Goal: Register for event/course

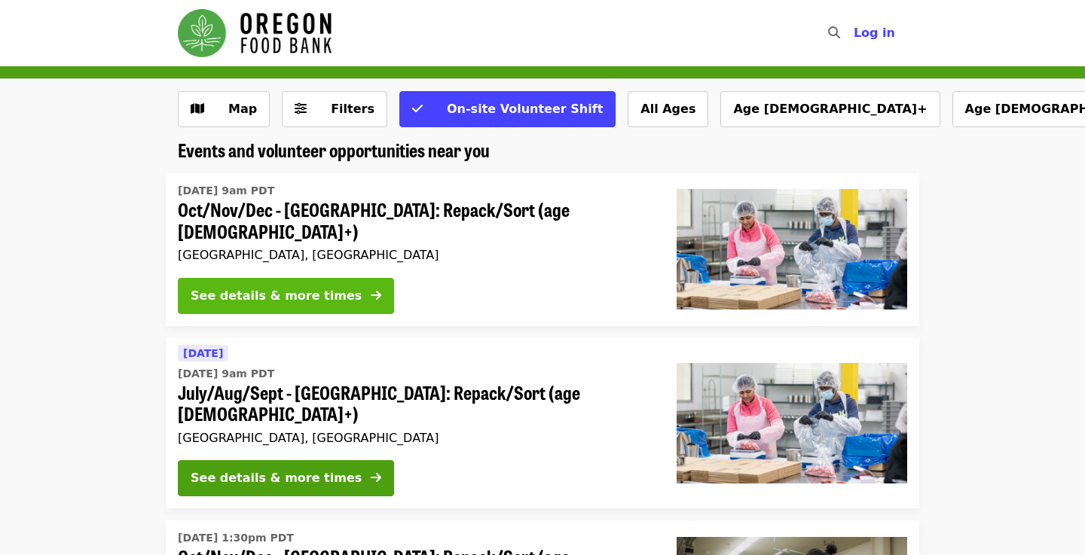
click at [352, 292] on button "See details & more times" at bounding box center [286, 296] width 216 height 36
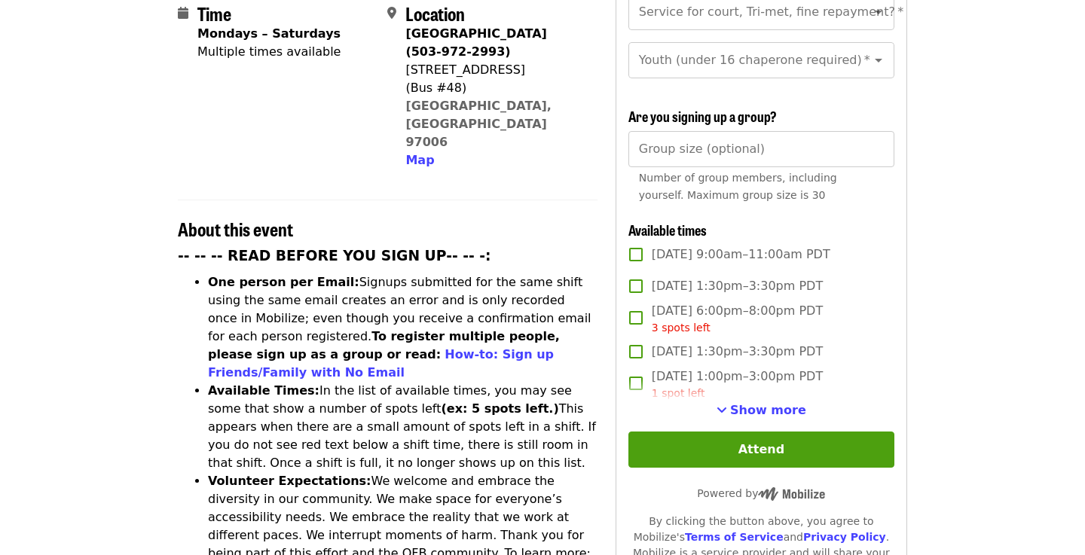
scroll to position [399, 0]
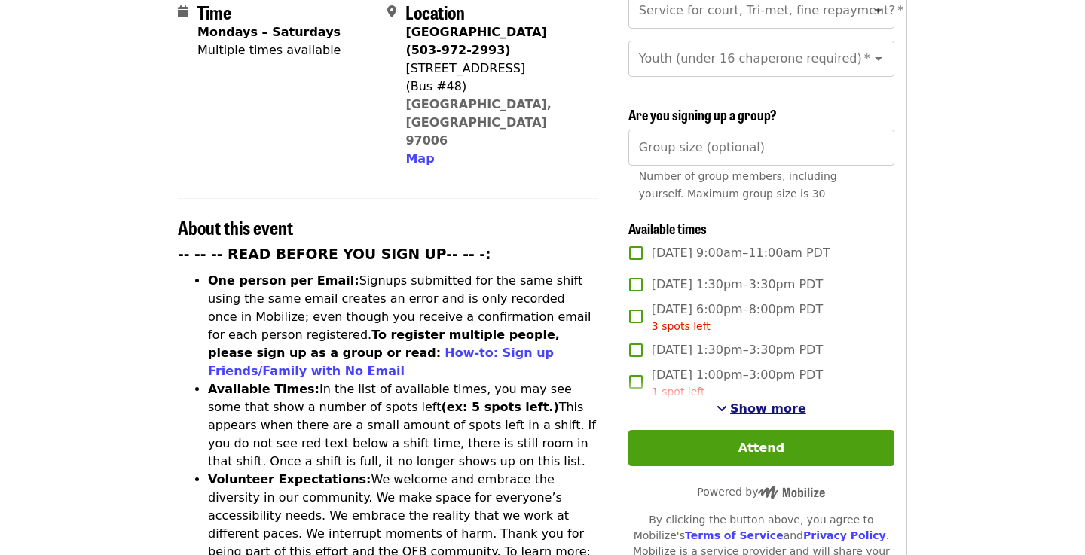
click at [763, 402] on span "Show more" at bounding box center [768, 409] width 76 height 14
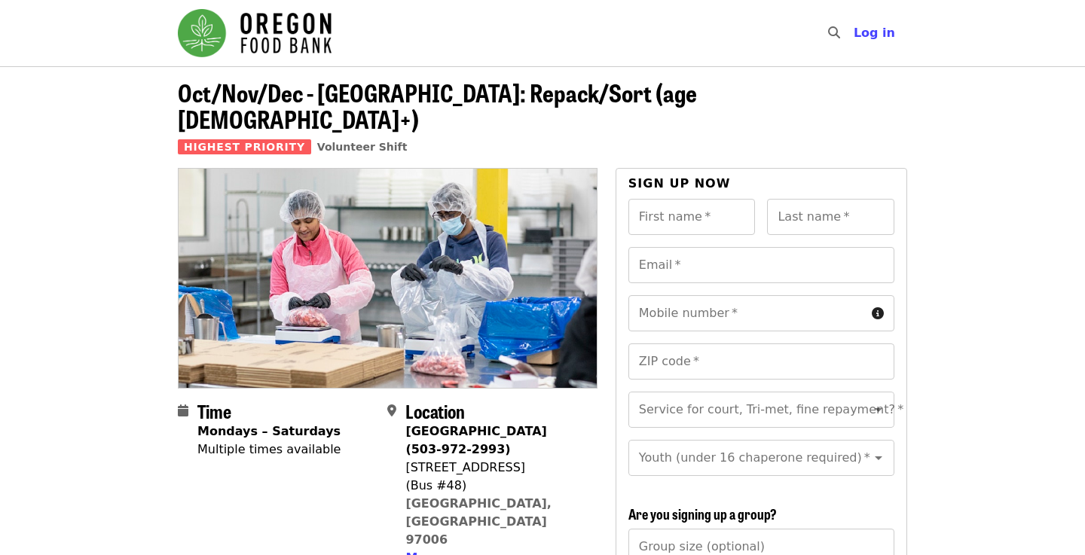
scroll to position [0, 0]
click at [886, 401] on icon "Open" at bounding box center [879, 410] width 18 height 18
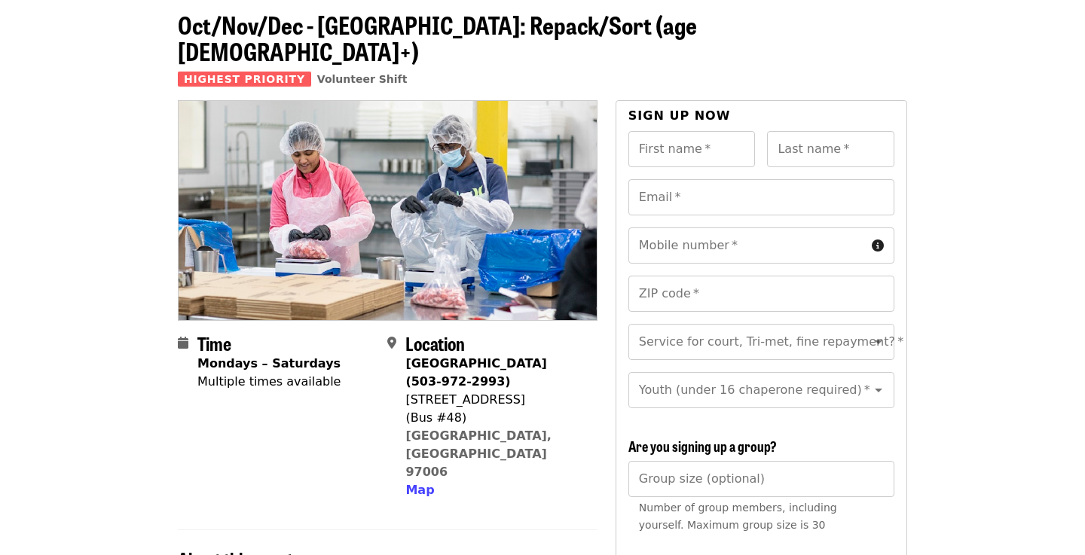
scroll to position [74, 0]
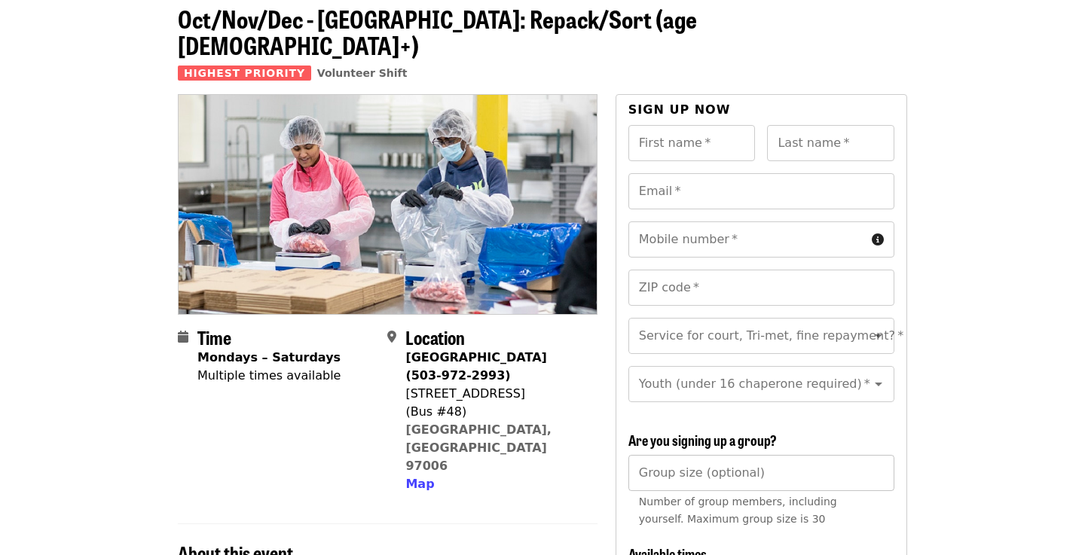
click at [879, 455] on input "Group size (optional)" at bounding box center [761, 473] width 266 height 36
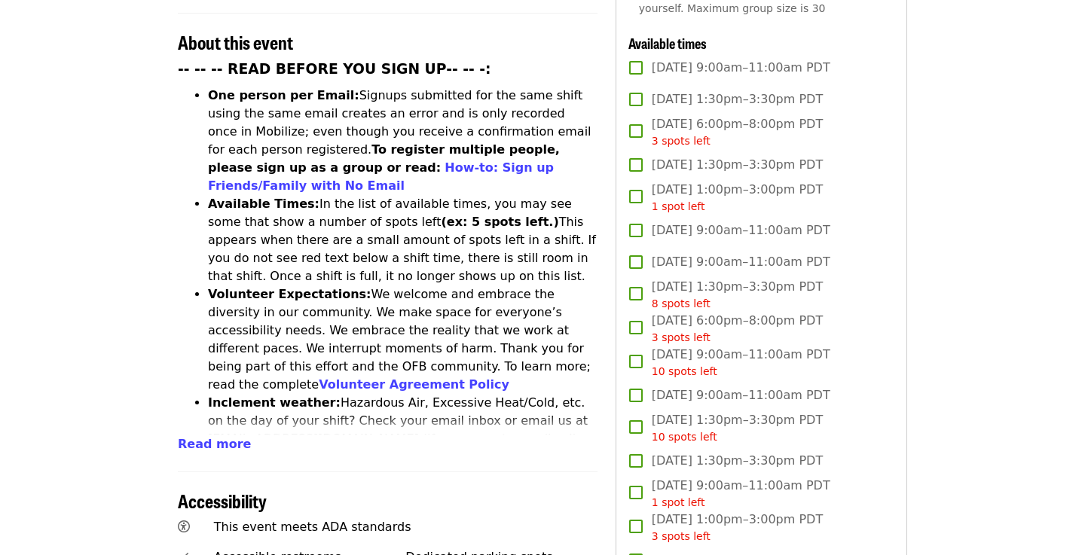
scroll to position [586, 0]
click at [194, 436] on span "Read more" at bounding box center [214, 443] width 73 height 14
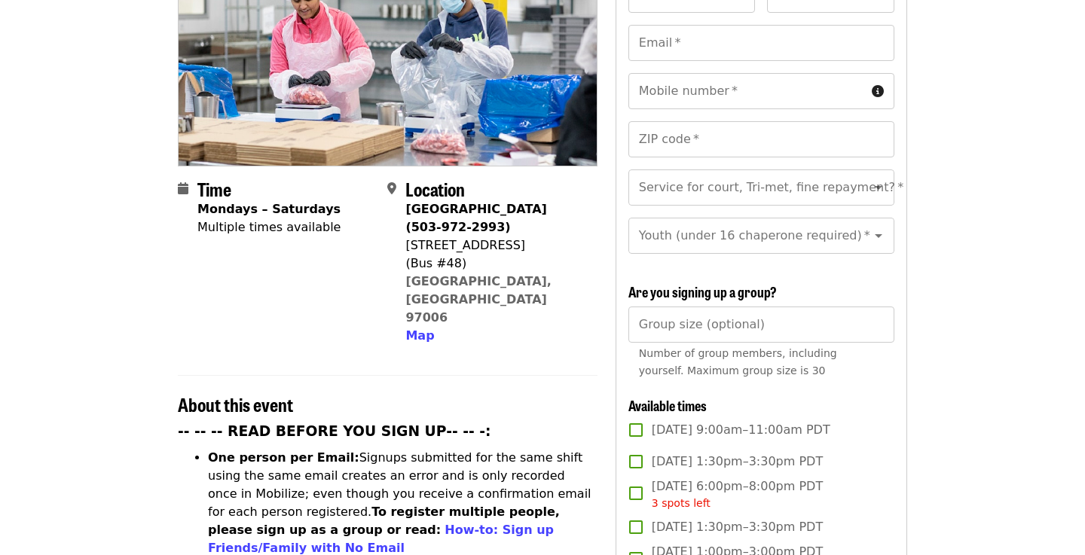
scroll to position [326, 0]
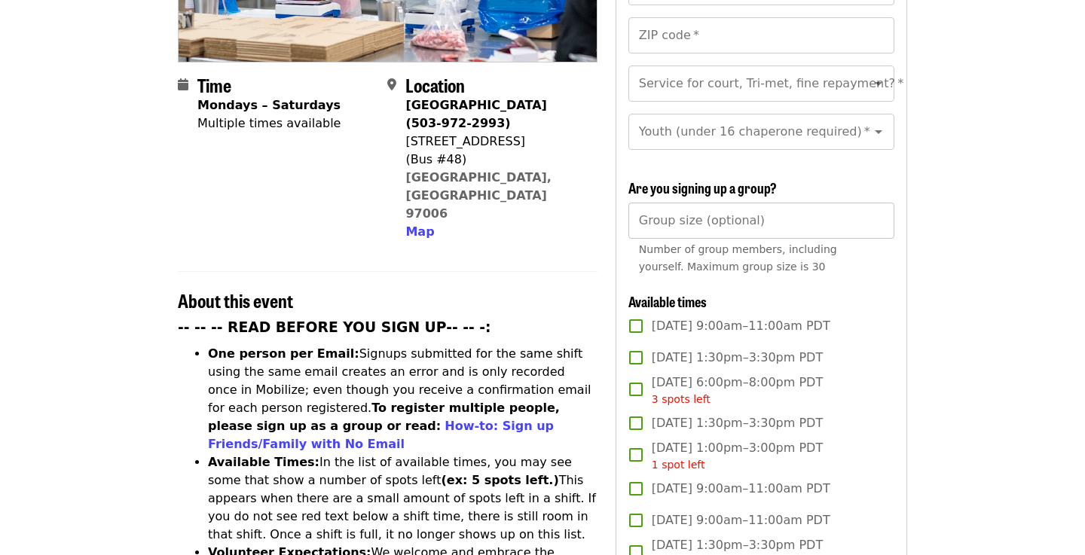
click at [807, 203] on input "Group size (optional)" at bounding box center [761, 221] width 266 height 36
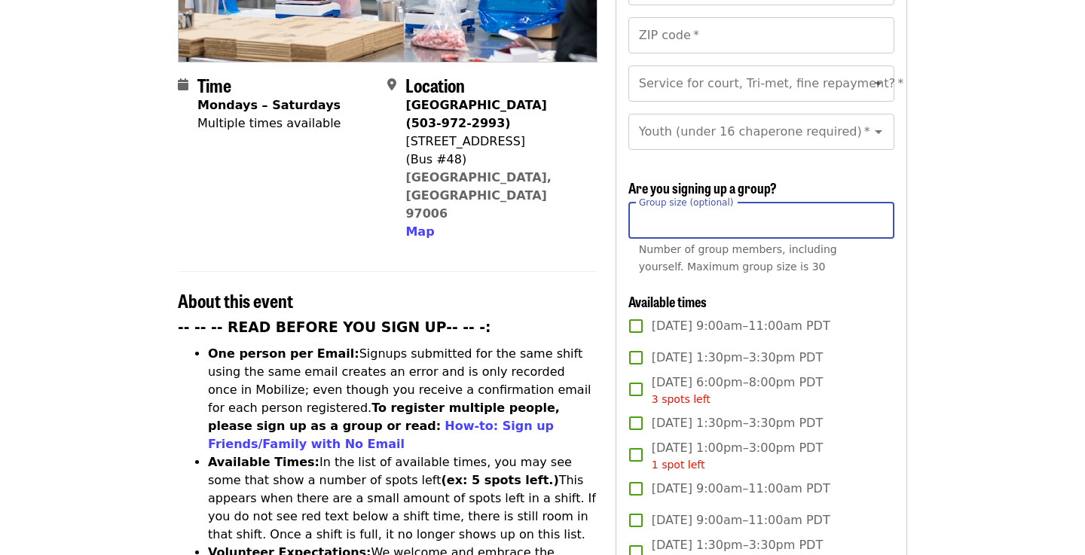
click at [877, 203] on input "*" at bounding box center [761, 221] width 266 height 36
type input "*"
click at [877, 203] on input "*" at bounding box center [761, 221] width 266 height 36
click at [767, 209] on input "*" at bounding box center [761, 221] width 266 height 36
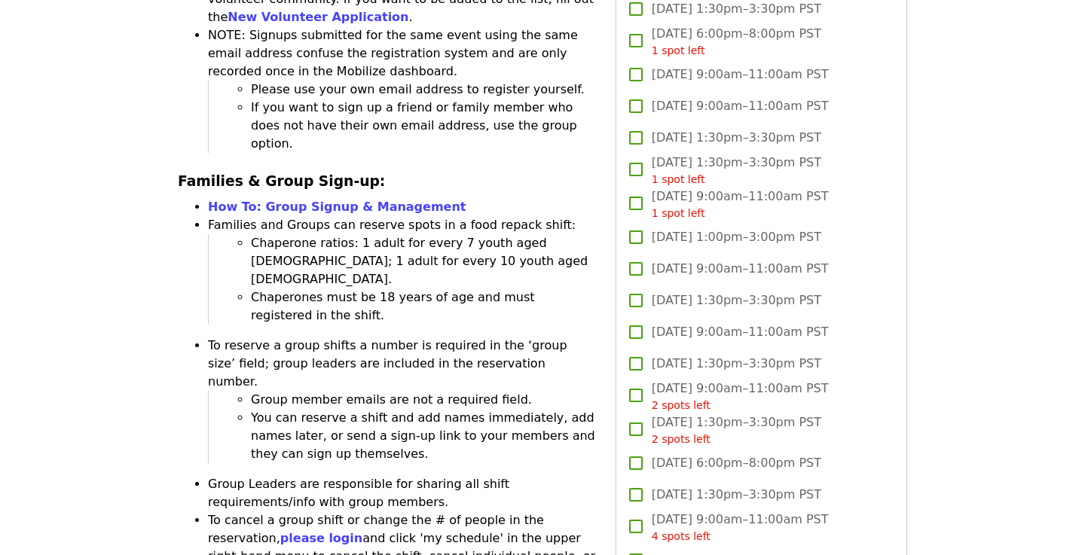
scroll to position [2179, 0]
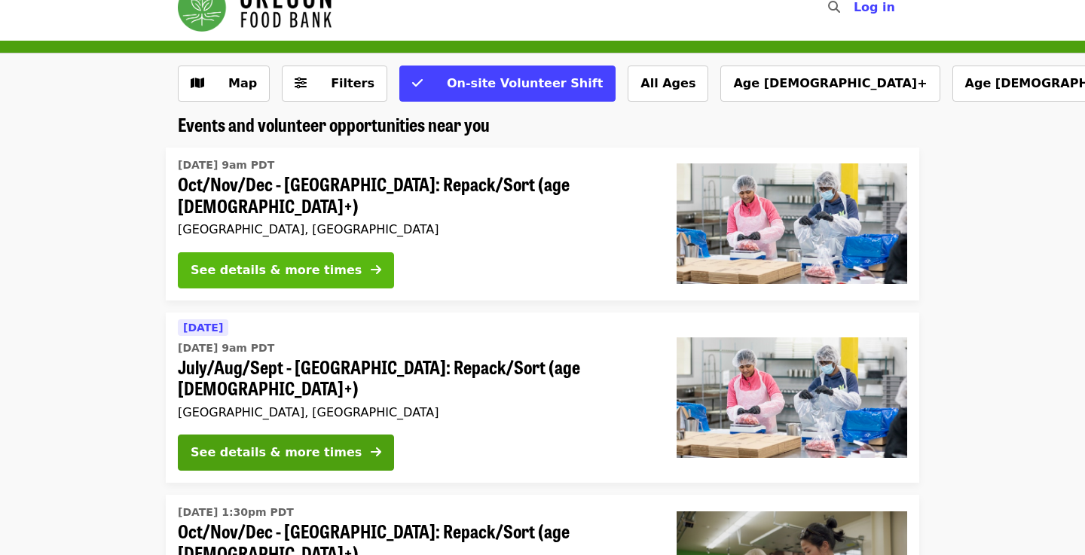
scroll to position [26, 0]
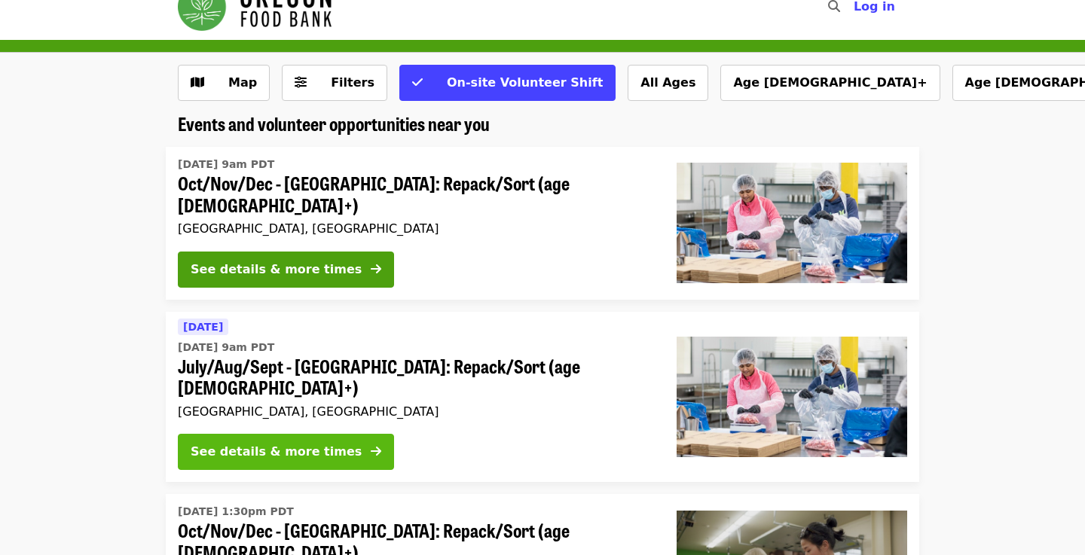
click at [308, 443] on div "See details & more times" at bounding box center [276, 452] width 171 height 18
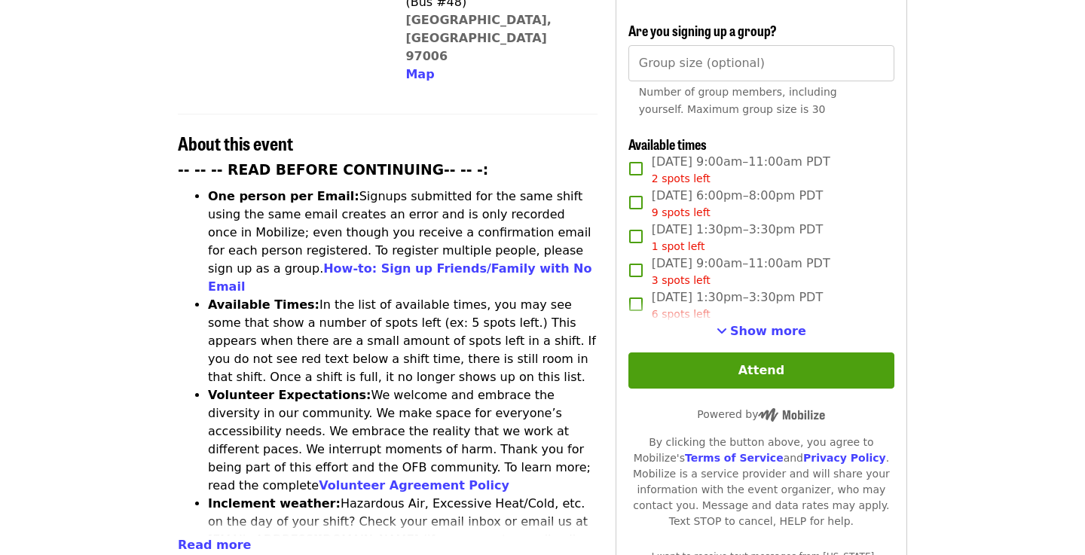
scroll to position [475, 0]
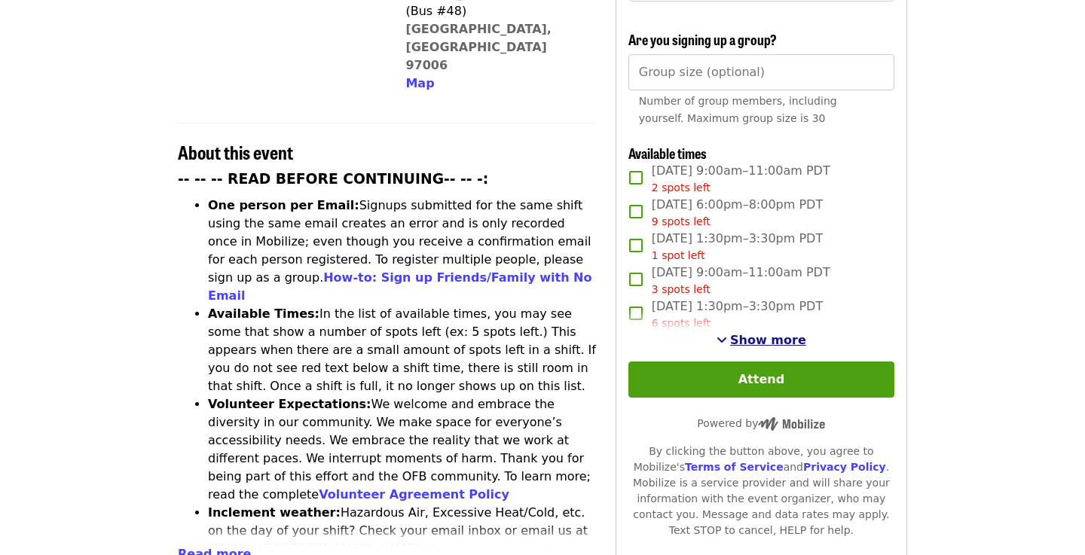
click at [784, 333] on span "Show more" at bounding box center [768, 340] width 76 height 14
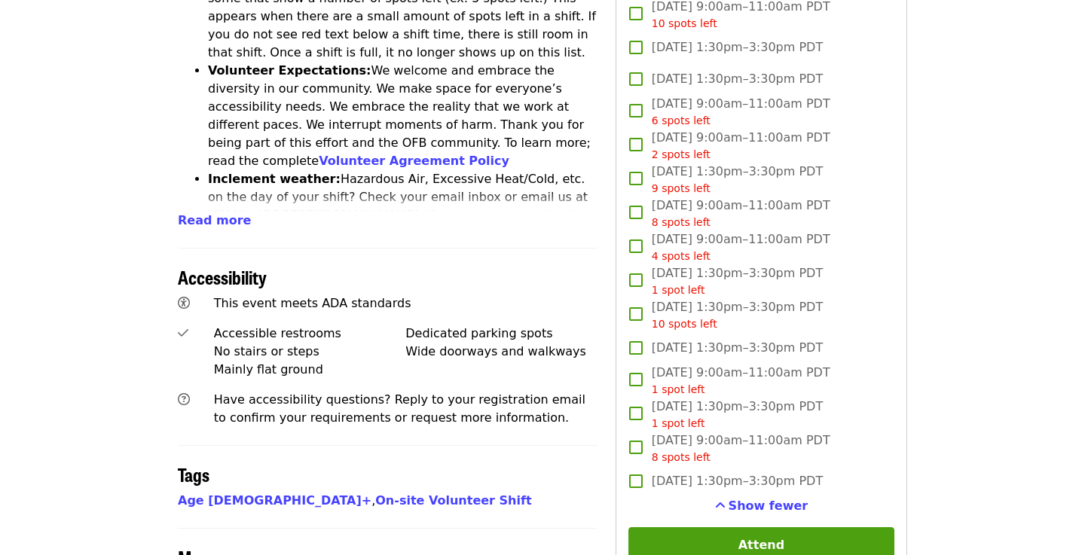
scroll to position [809, 0]
click at [775, 498] on span "Show fewer" at bounding box center [769, 505] width 80 height 14
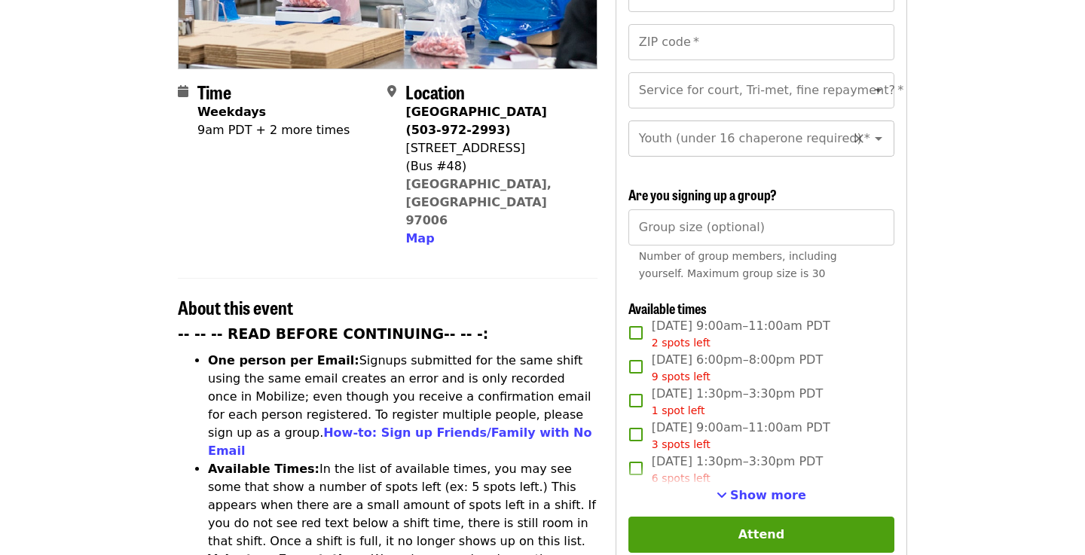
scroll to position [329, 0]
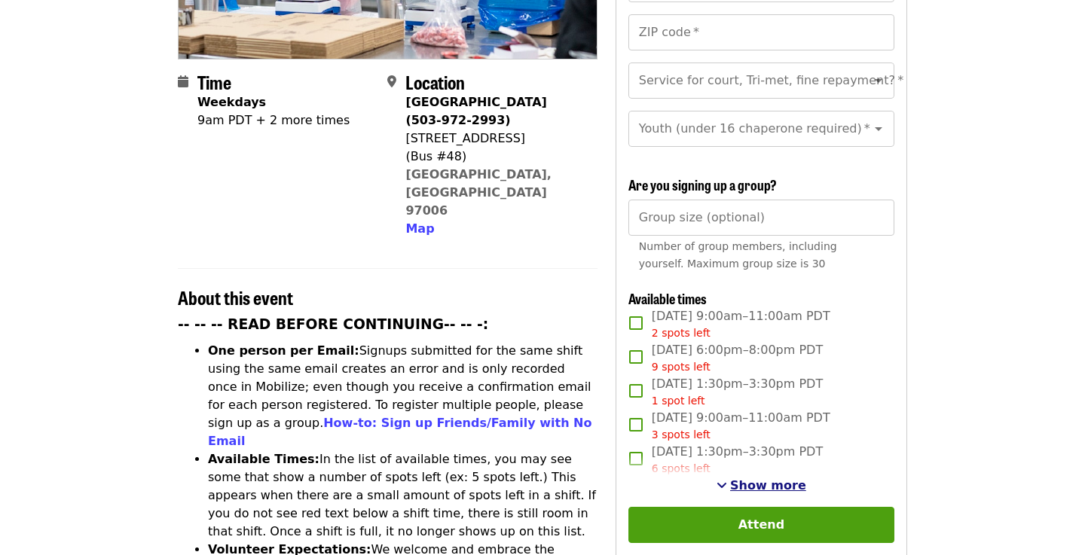
click at [749, 479] on span "Show more" at bounding box center [768, 486] width 76 height 14
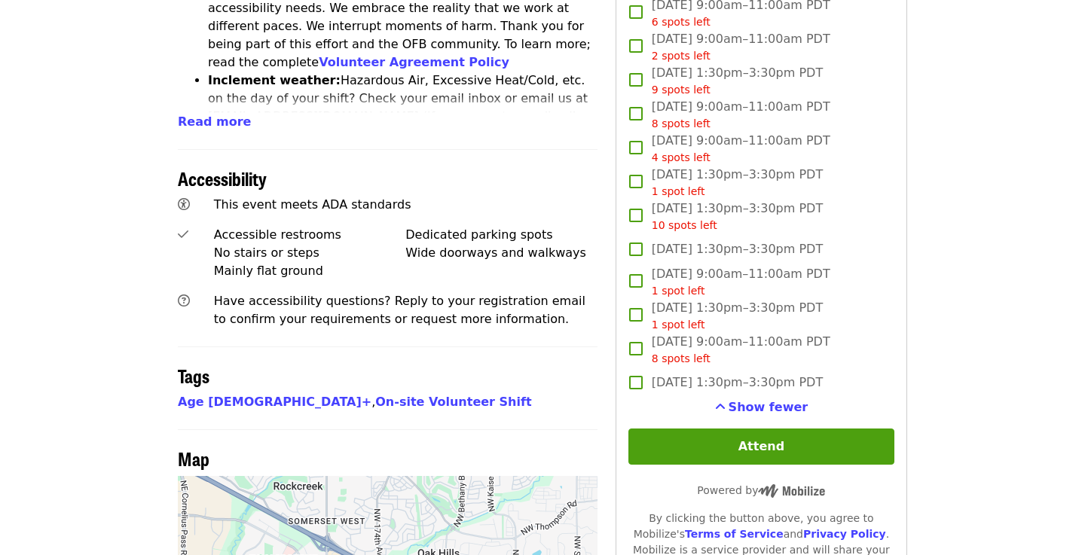
scroll to position [909, 0]
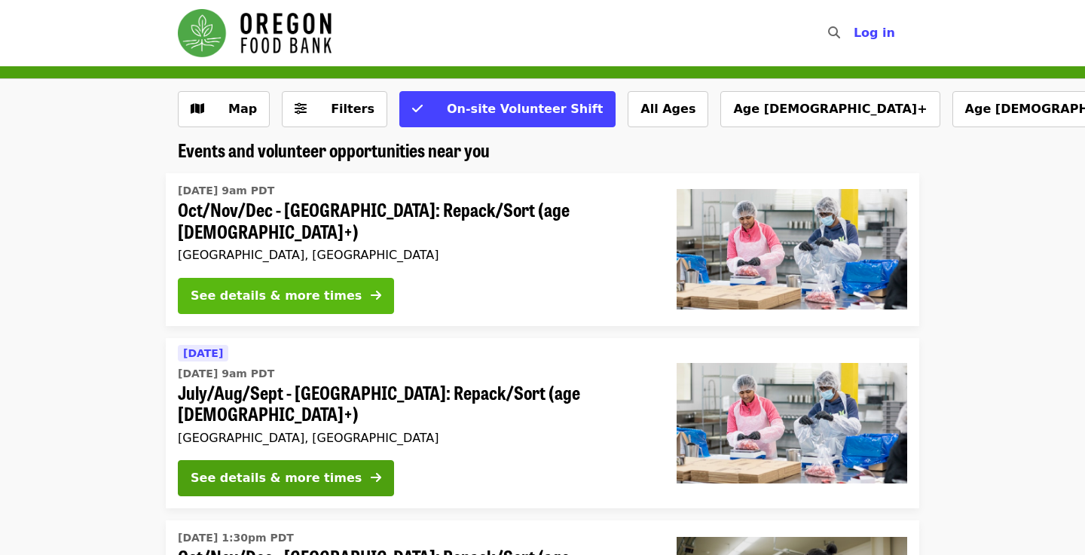
click at [276, 292] on div "See details & more times" at bounding box center [276, 296] width 171 height 18
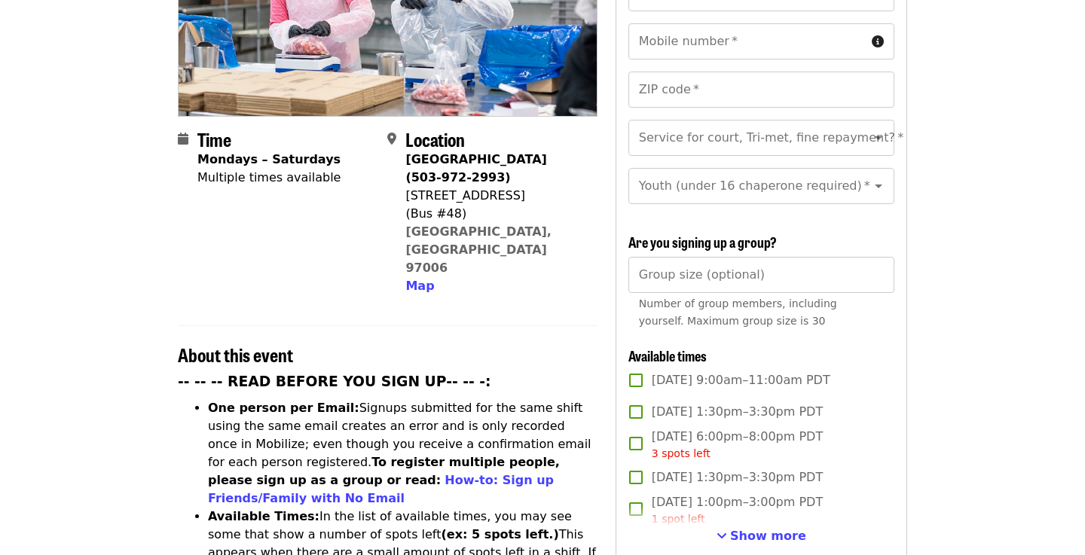
scroll to position [341, 0]
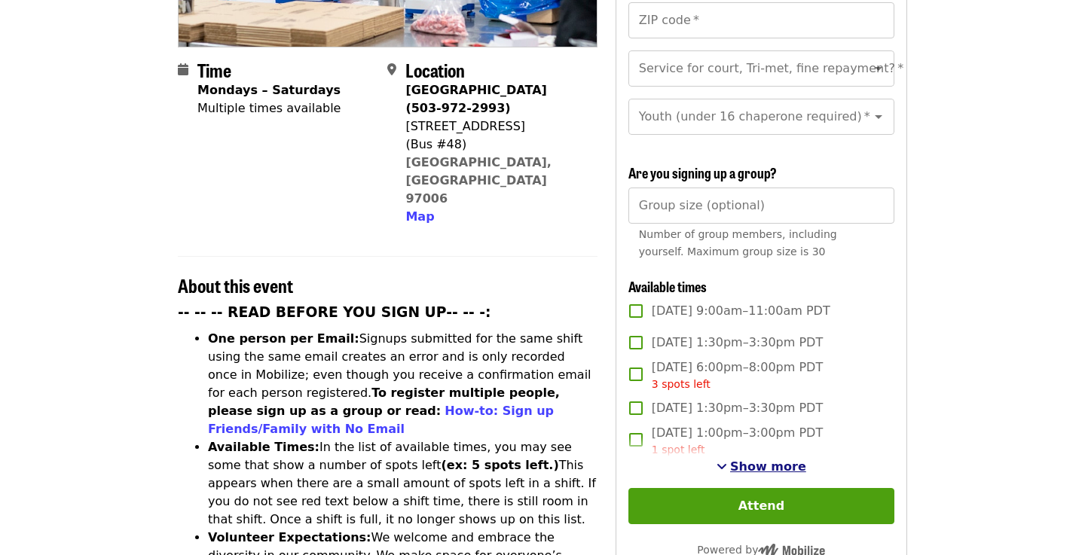
click at [772, 460] on span "Show more" at bounding box center [768, 467] width 76 height 14
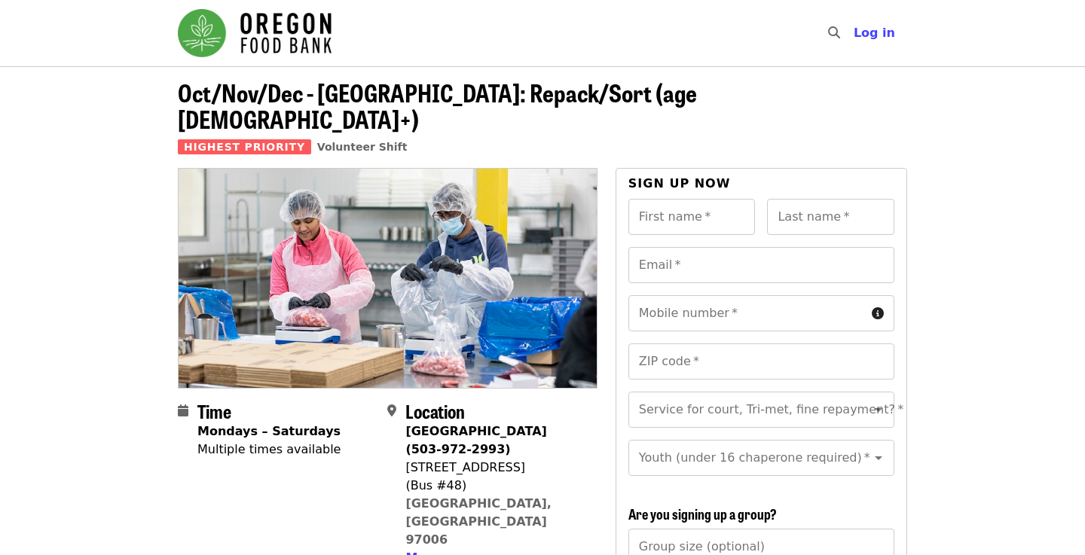
scroll to position [0, 0]
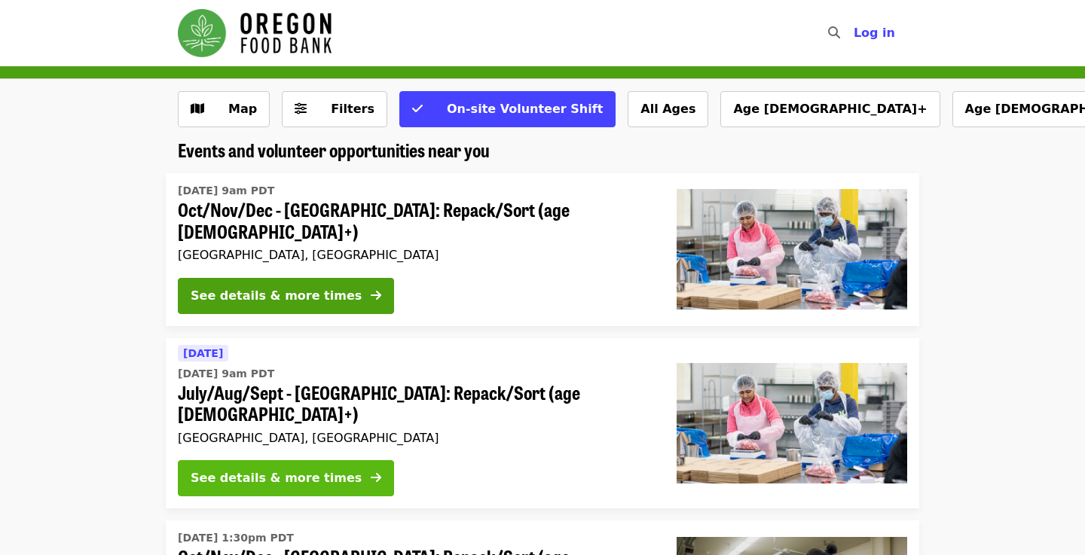
click at [277, 469] on div "See details & more times" at bounding box center [276, 478] width 171 height 18
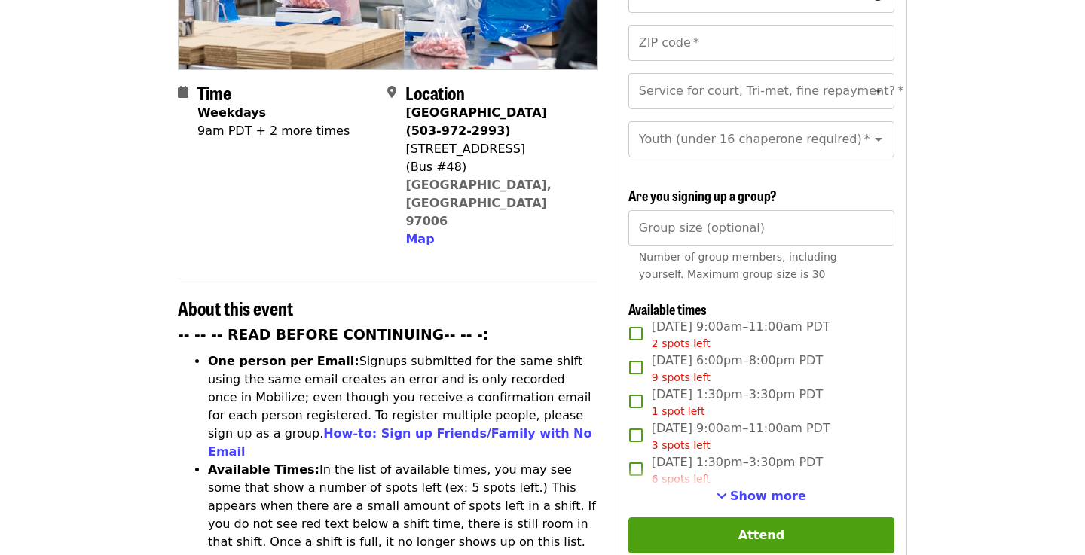
scroll to position [458, 0]
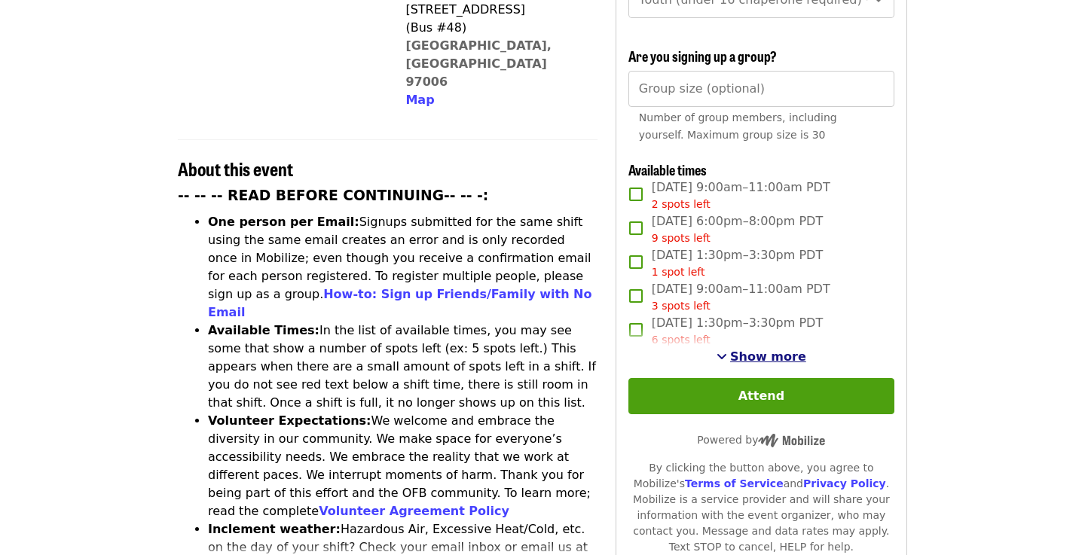
click at [767, 350] on span "Show more" at bounding box center [768, 357] width 76 height 14
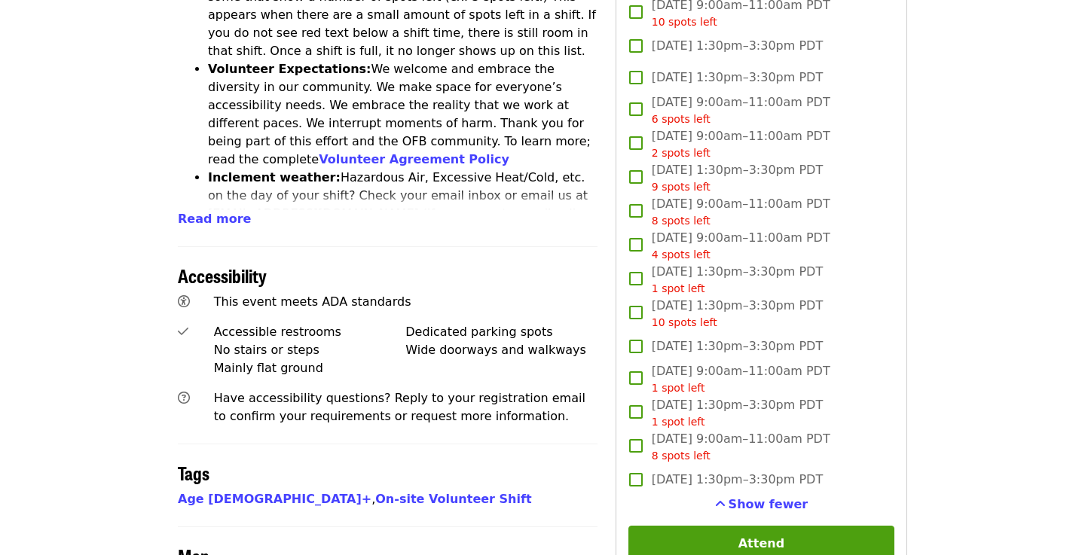
scroll to position [811, 0]
click at [747, 497] on span "Show fewer" at bounding box center [769, 504] width 80 height 14
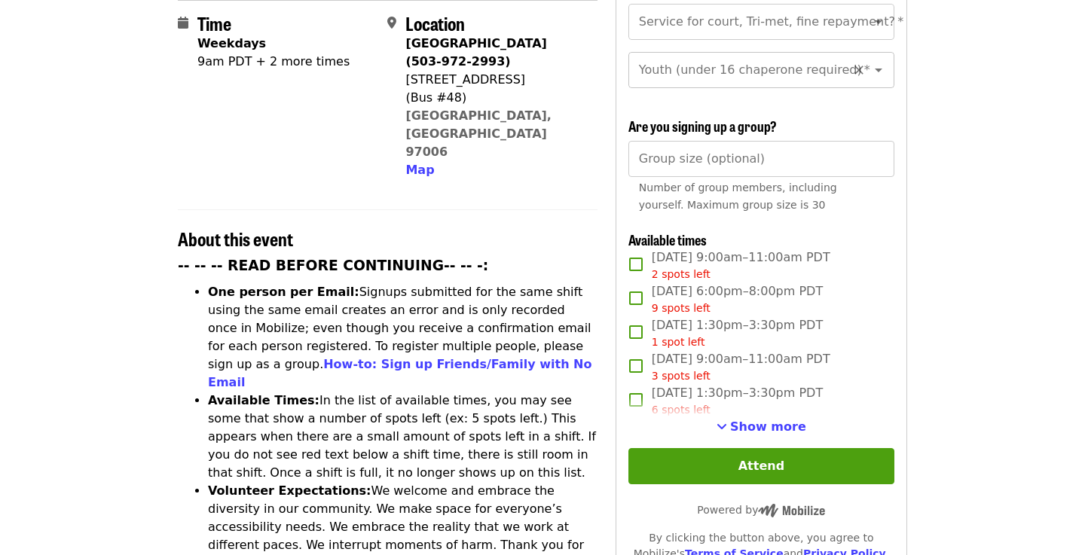
scroll to position [421, 0]
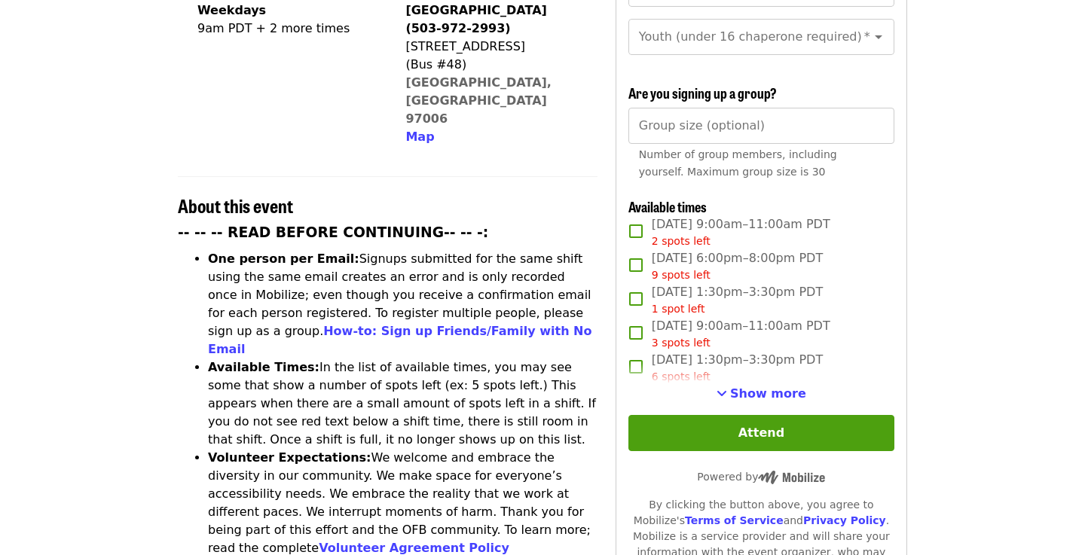
click at [784, 369] on div "6 spots left" at bounding box center [737, 377] width 171 height 16
click at [764, 369] on div "6 spots left" at bounding box center [737, 377] width 171 height 16
click at [769, 387] on span "Show more" at bounding box center [768, 394] width 76 height 14
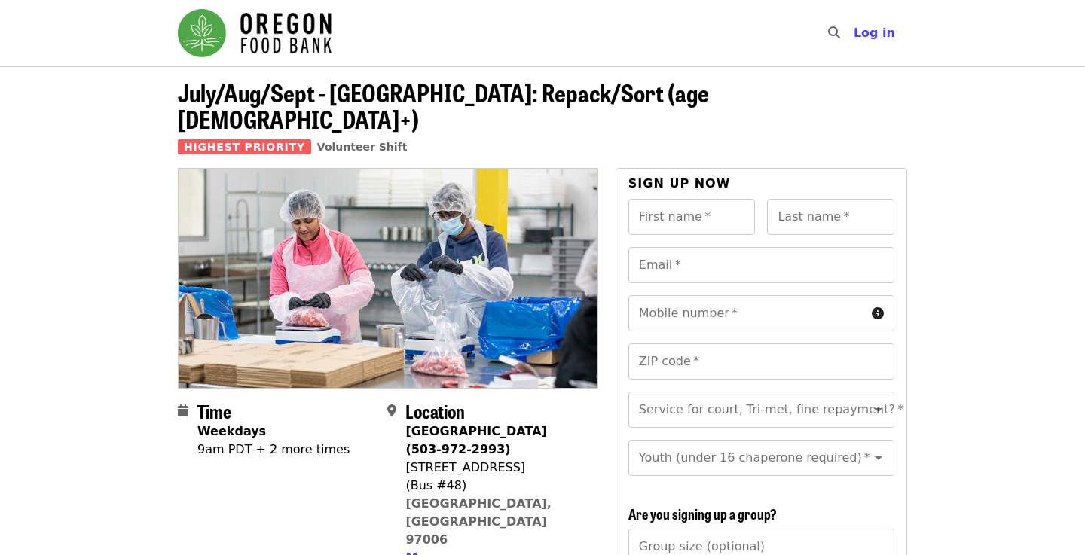
scroll to position [0, 0]
